Goal: Task Accomplishment & Management: Manage account settings

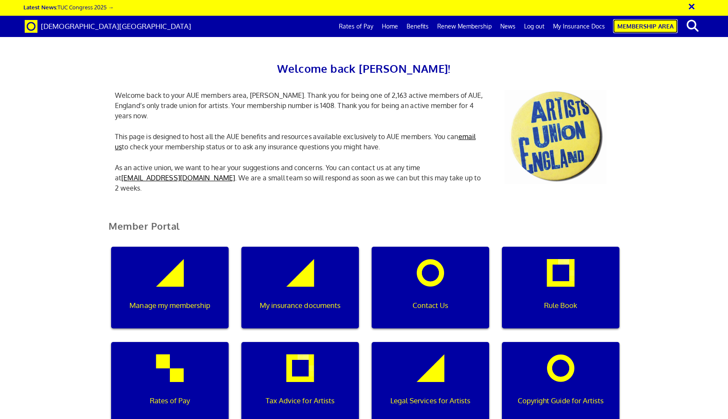
click at [363, 26] on link "Membership Area" at bounding box center [645, 26] width 65 height 14
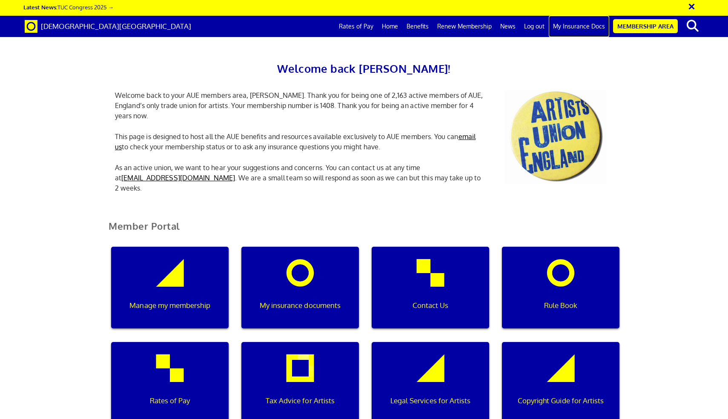
click at [587, 29] on link "My Insurance Docs" at bounding box center [579, 26] width 60 height 21
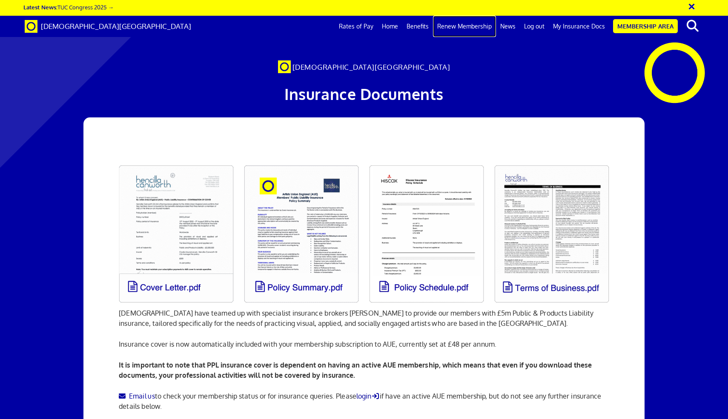
click at [469, 27] on link "Renew Membership" at bounding box center [464, 26] width 63 height 21
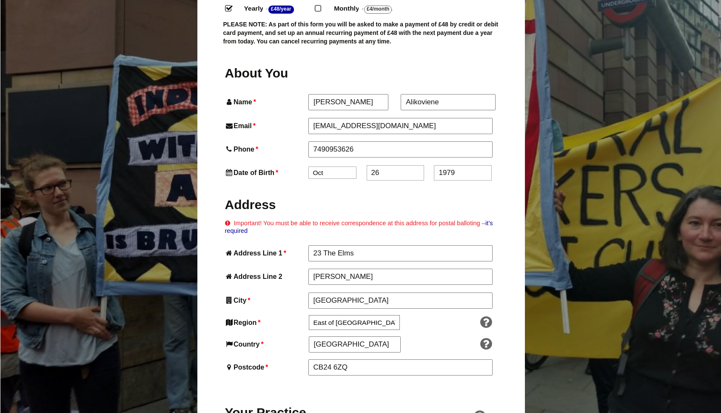
scroll to position [561, 0]
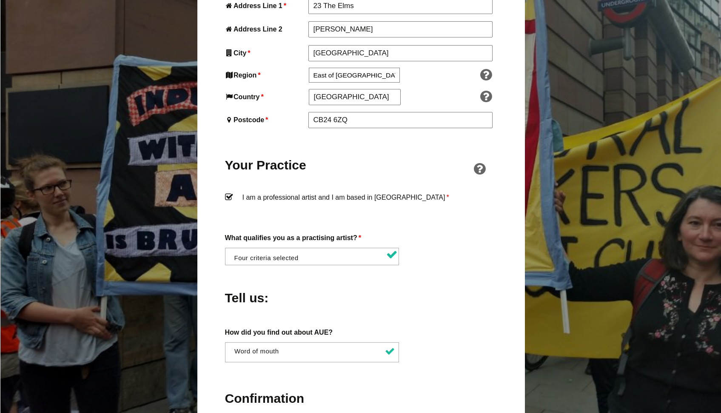
click at [310, 248] on li at bounding box center [315, 255] width 174 height 14
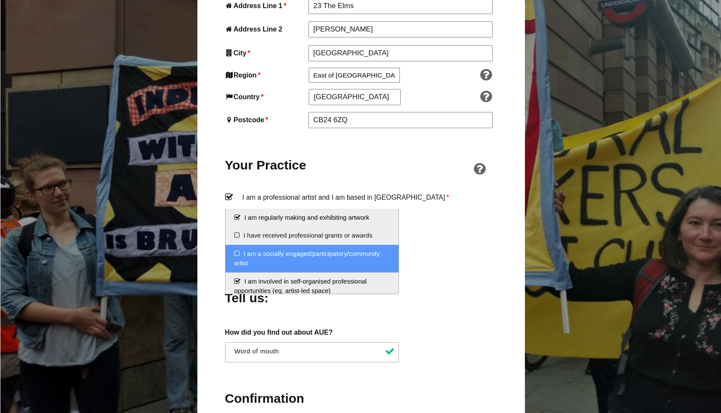
click at [236, 253] on li "I am a socially engaged/participatory/community artist" at bounding box center [313, 259] width 174 height 28
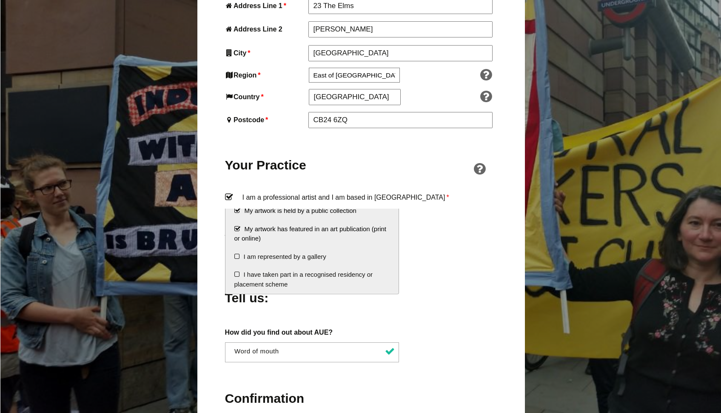
scroll to position [153, 0]
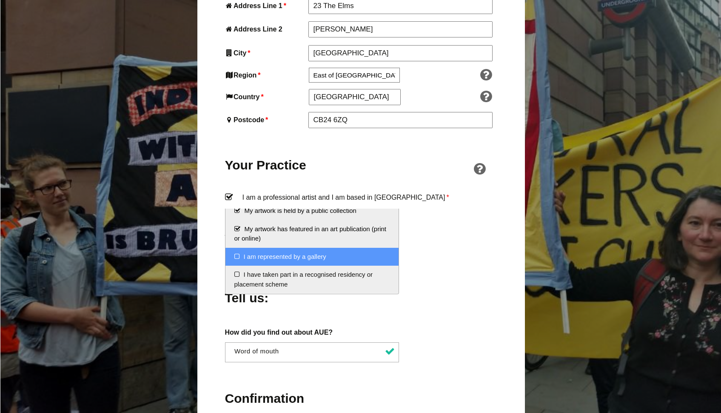
click at [478, 272] on div "Tell us:" at bounding box center [361, 295] width 272 height 46
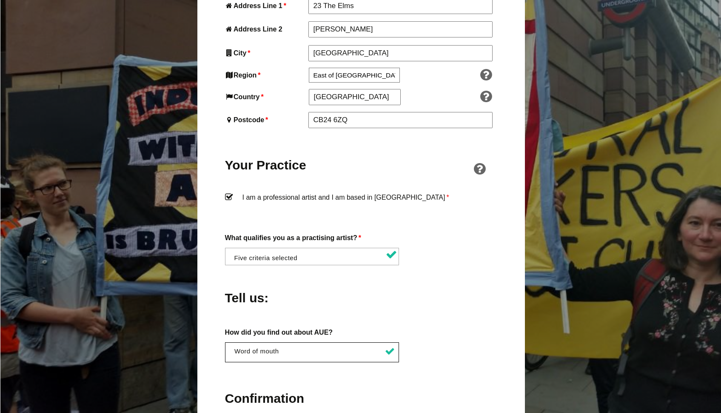
click at [292, 347] on li "× Word of mouth" at bounding box center [314, 351] width 165 height 8
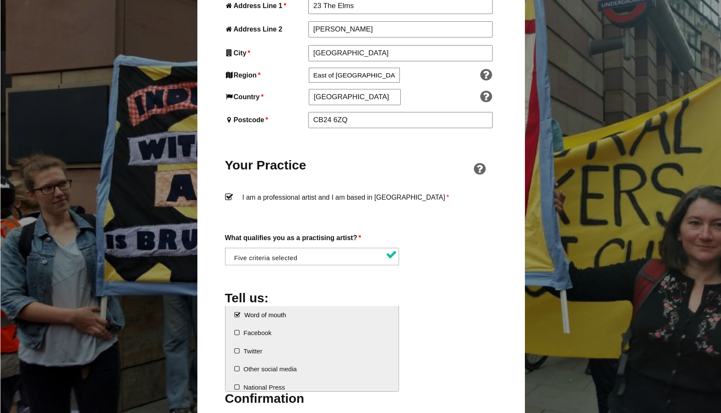
click at [458, 274] on div "Tell us:" at bounding box center [361, 295] width 272 height 46
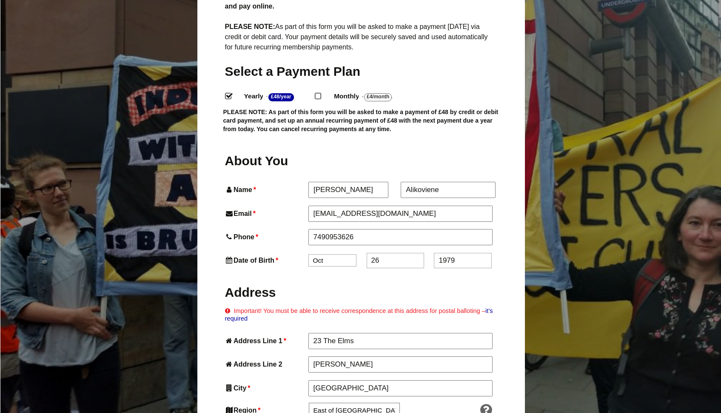
scroll to position [0, 0]
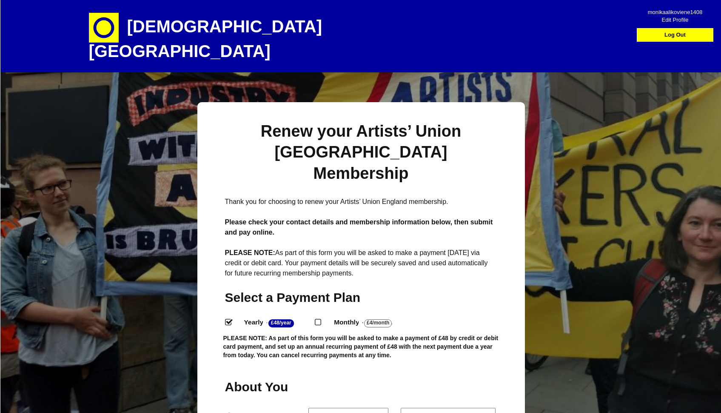
click at [118, 29] on img at bounding box center [104, 28] width 30 height 30
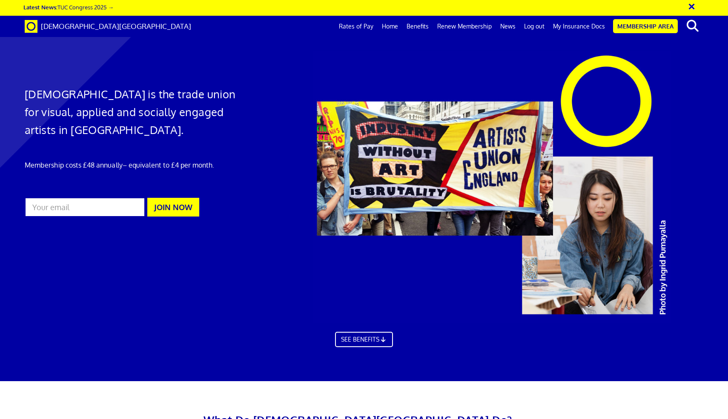
scroll to position [0, 9]
click at [352, 27] on link "Rates of Pay" at bounding box center [356, 26] width 43 height 21
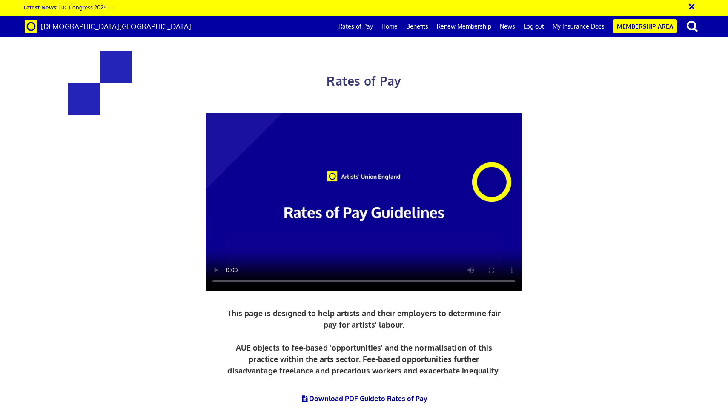
scroll to position [1600, 0]
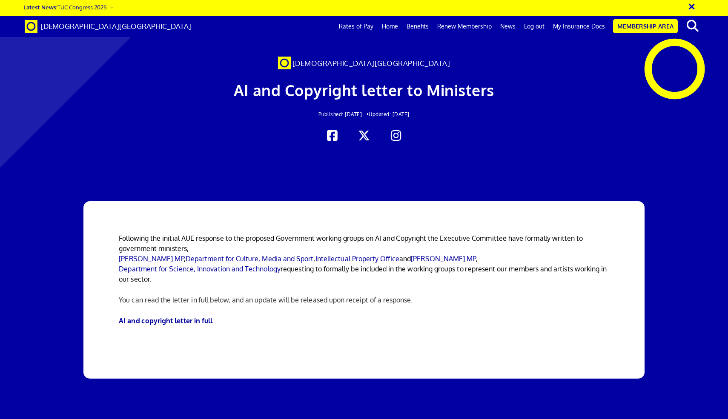
scroll to position [193, 0]
click at [183, 317] on link "AI and copyright letter in full" at bounding box center [166, 321] width 94 height 9
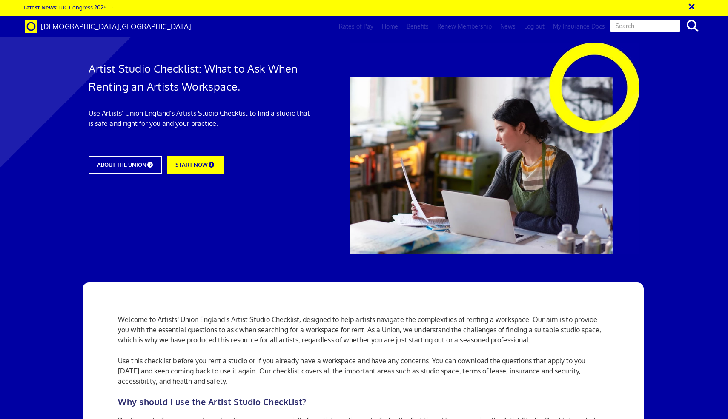
click at [655, 28] on input "text" at bounding box center [644, 26] width 71 height 14
type input "invoice"
click at [675, 26] on input "invoice" at bounding box center [644, 26] width 71 height 14
click at [675, 24] on input "invoice" at bounding box center [644, 26] width 71 height 14
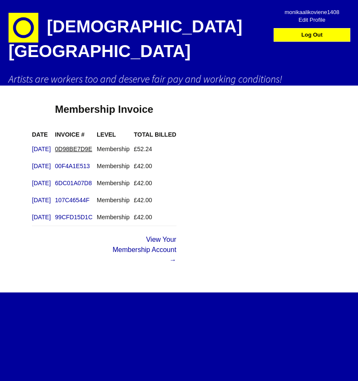
click at [92, 146] on link "0D98BE7D9E" at bounding box center [73, 149] width 37 height 7
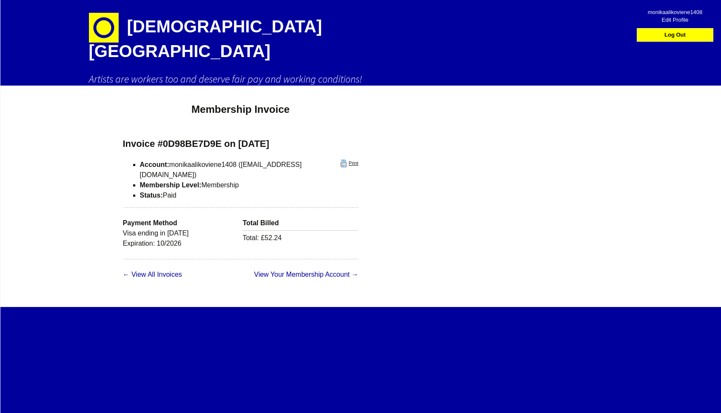
click at [340, 160] on link "Print" at bounding box center [349, 164] width 18 height 8
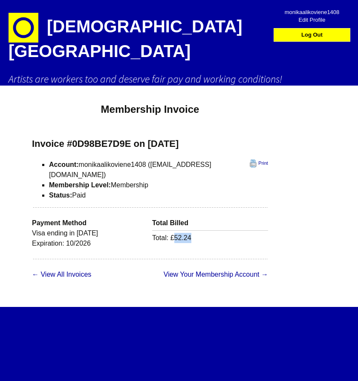
drag, startPoint x: 157, startPoint y: 221, endPoint x: 180, endPoint y: 219, distance: 23.9
click at [180, 230] on span "Total £52.24" at bounding box center [210, 236] width 116 height 13
copy span "52.24"
